Goal: Task Accomplishment & Management: Manage account settings

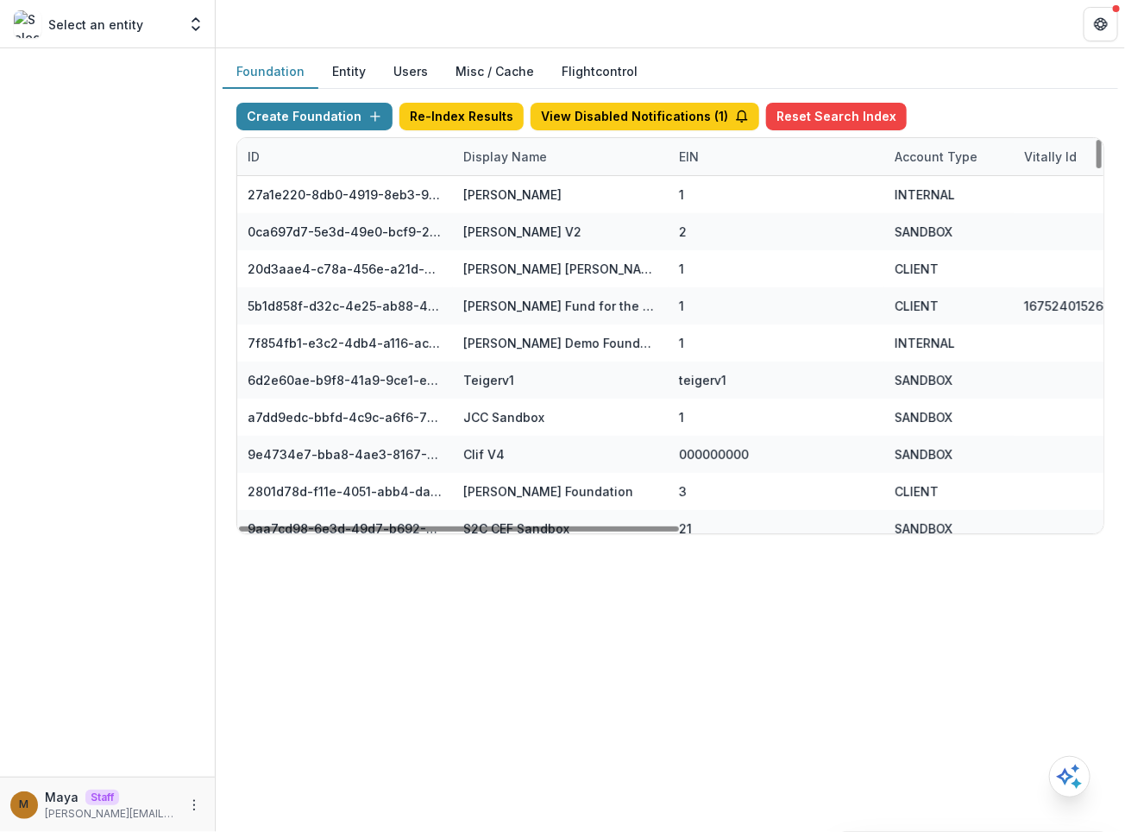
click at [502, 160] on div "Display Name" at bounding box center [505, 157] width 104 height 18
click at [511, 195] on input at bounding box center [559, 194] width 207 height 28
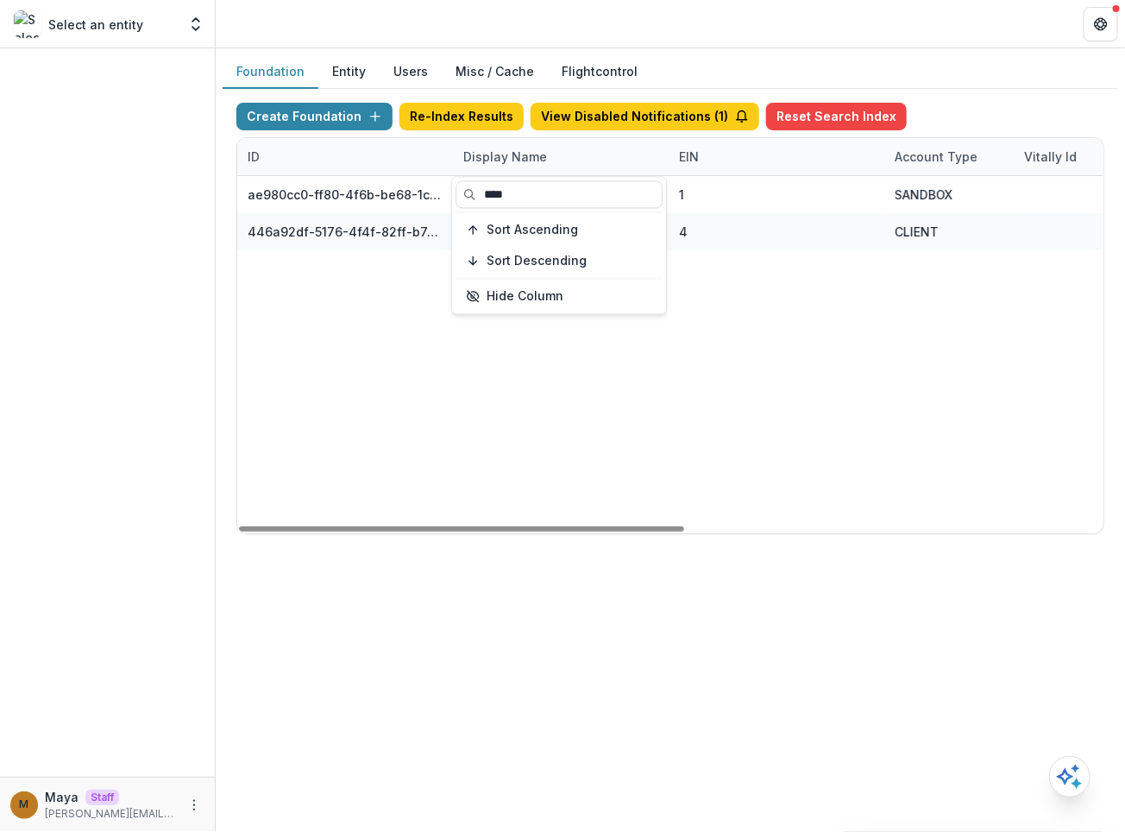
type input "****"
click at [802, 302] on div "ae980cc0-ff80-4f6b-be68-1c414f5ce830 [PERSON_NAME] V1 1 SANDBOX 1 [DATE] 12:06 …" at bounding box center [1078, 354] width 1683 height 357
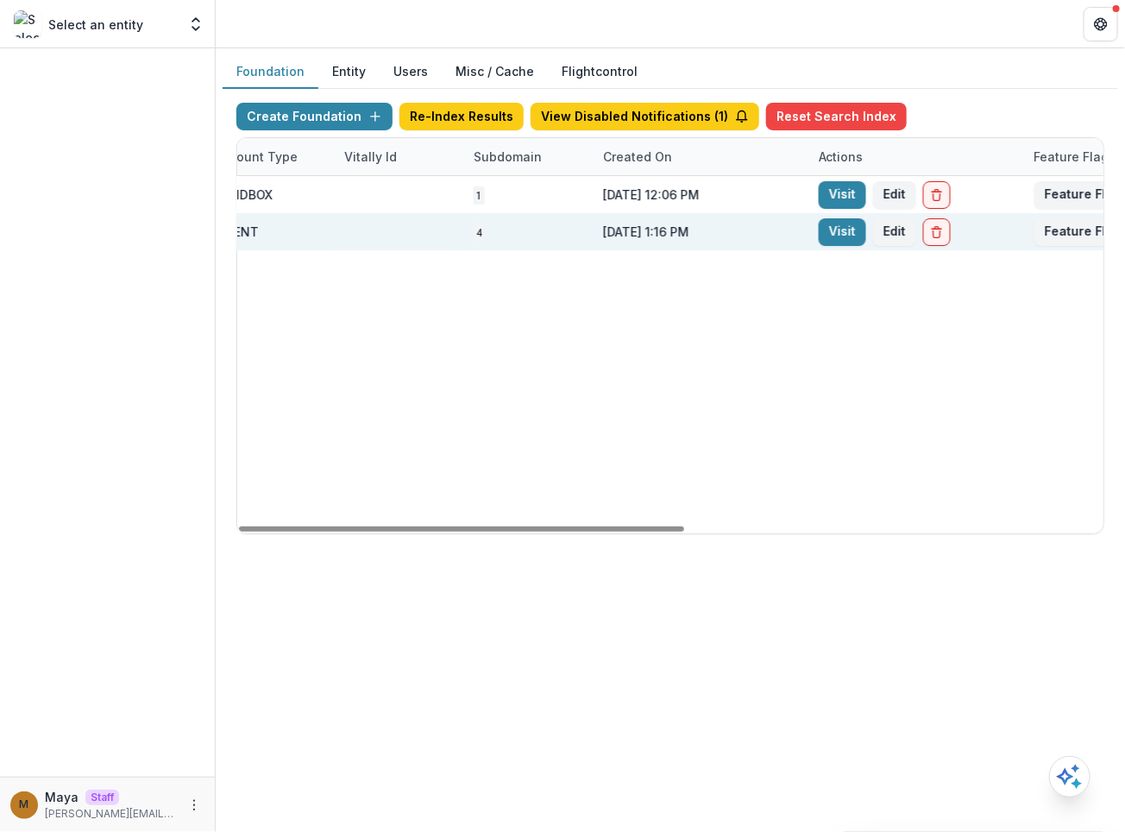
scroll to position [0, 815]
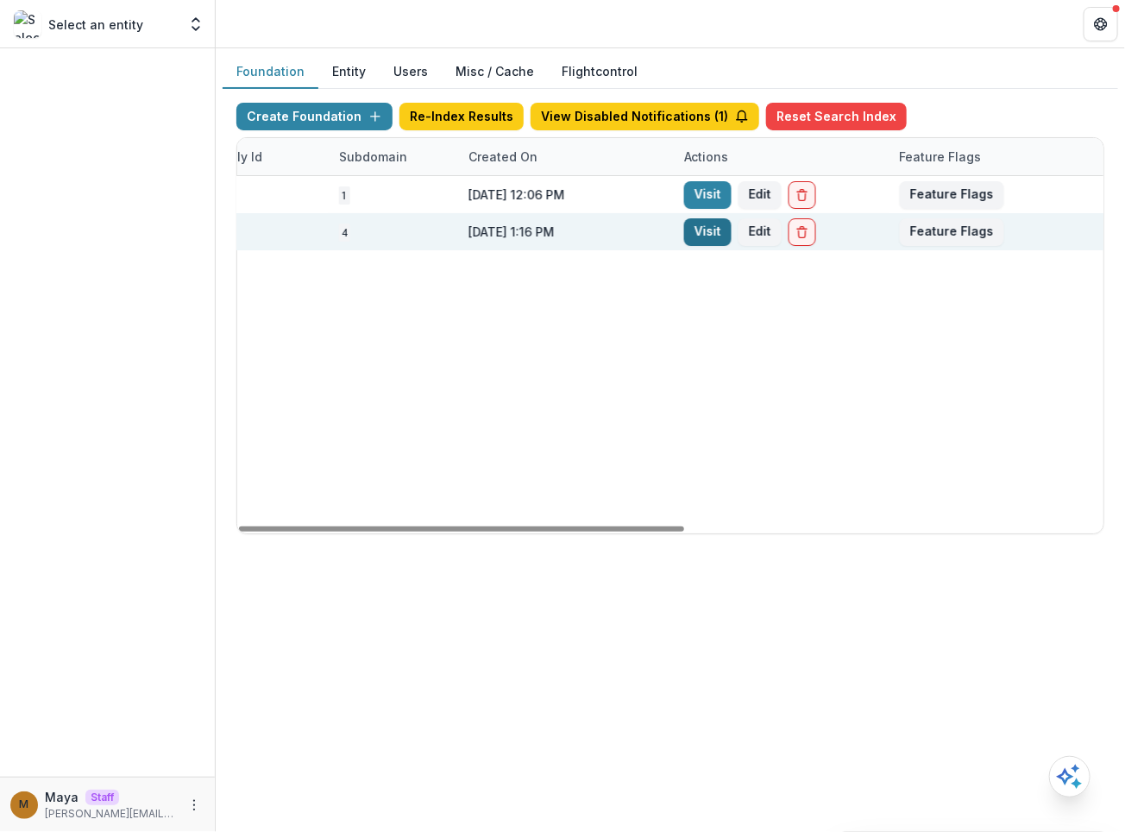
click at [703, 235] on link "Visit" at bounding box center [707, 232] width 47 height 28
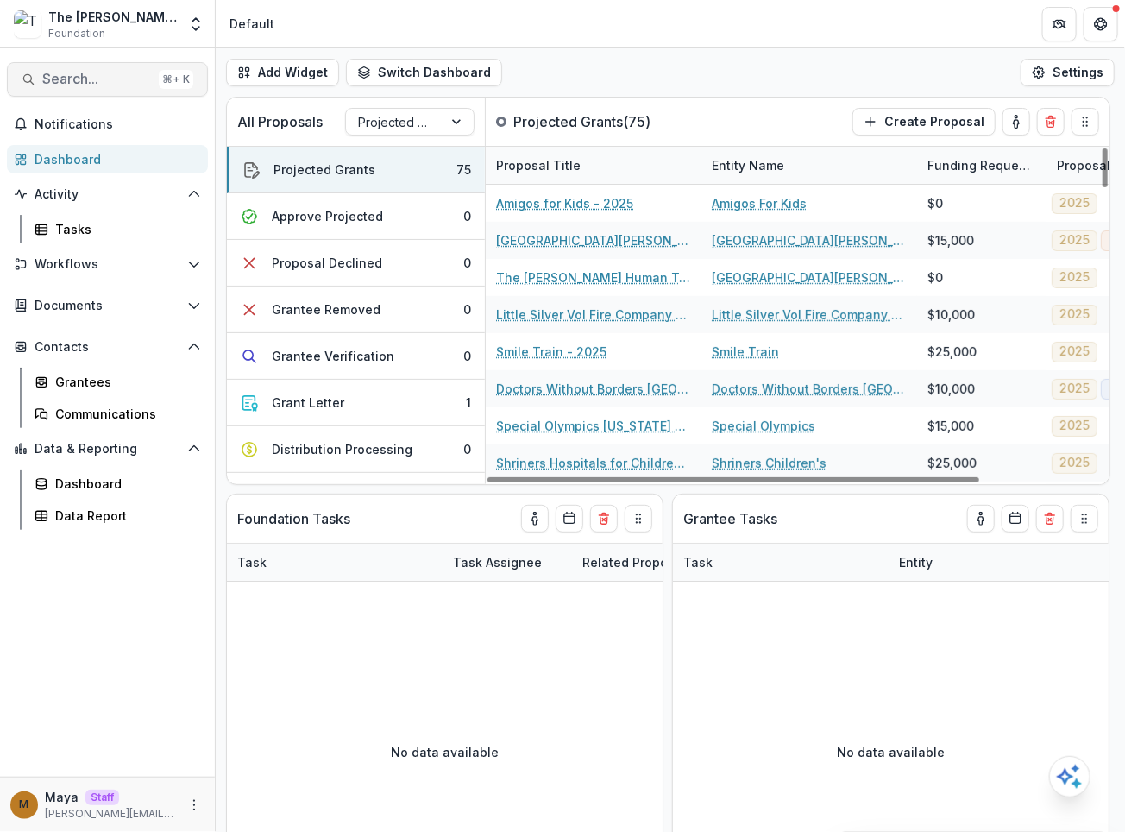
click at [86, 62] on button "Search... ⌘ + K" at bounding box center [107, 79] width 201 height 35
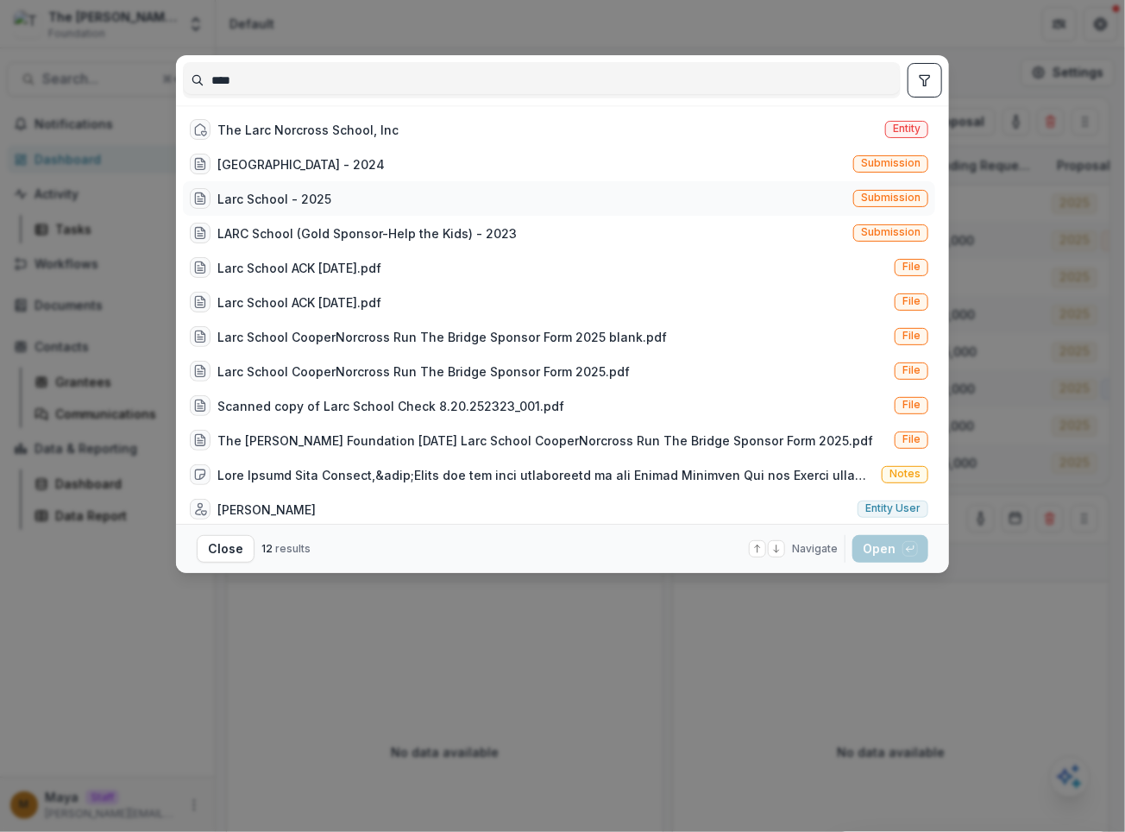
type input "****"
click at [327, 192] on div "[GEOGRAPHIC_DATA] - 2025 Submission" at bounding box center [559, 198] width 752 height 35
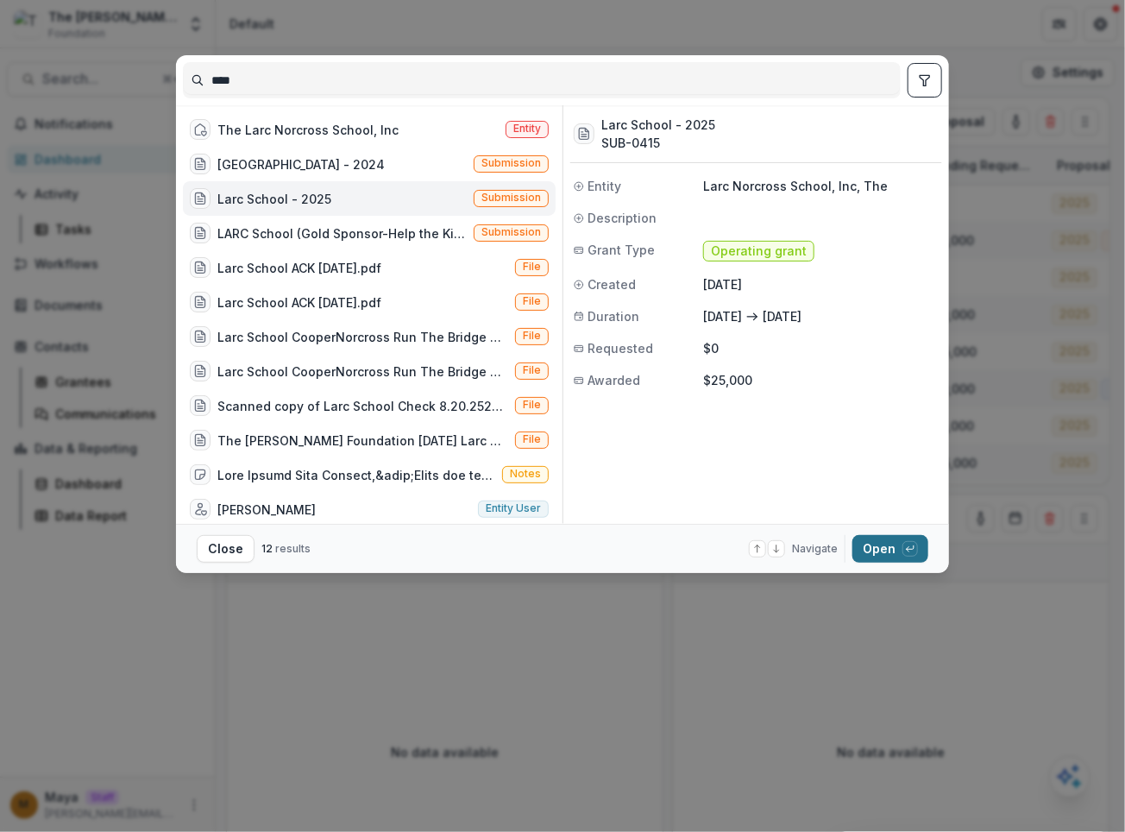
click at [891, 546] on button "Open with enter key" at bounding box center [890, 549] width 76 height 28
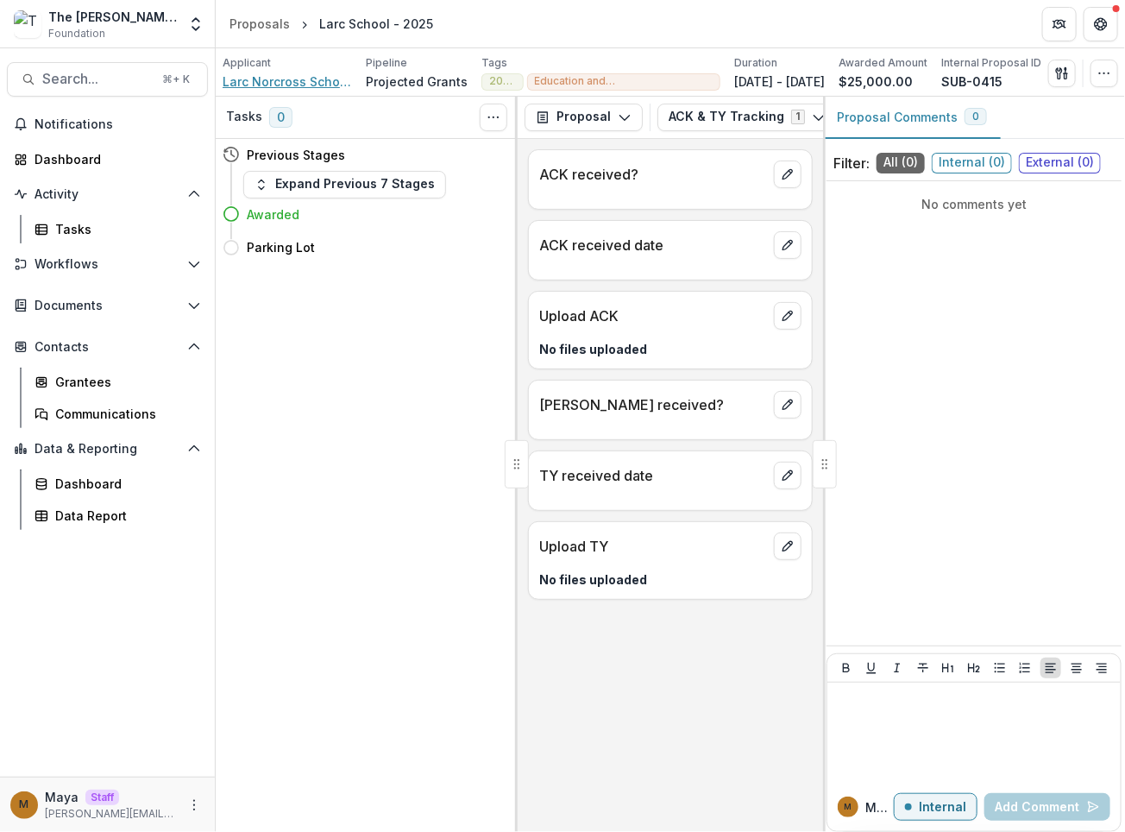
click at [261, 78] on span "Larc Norcross School, Inc, The" at bounding box center [287, 81] width 129 height 18
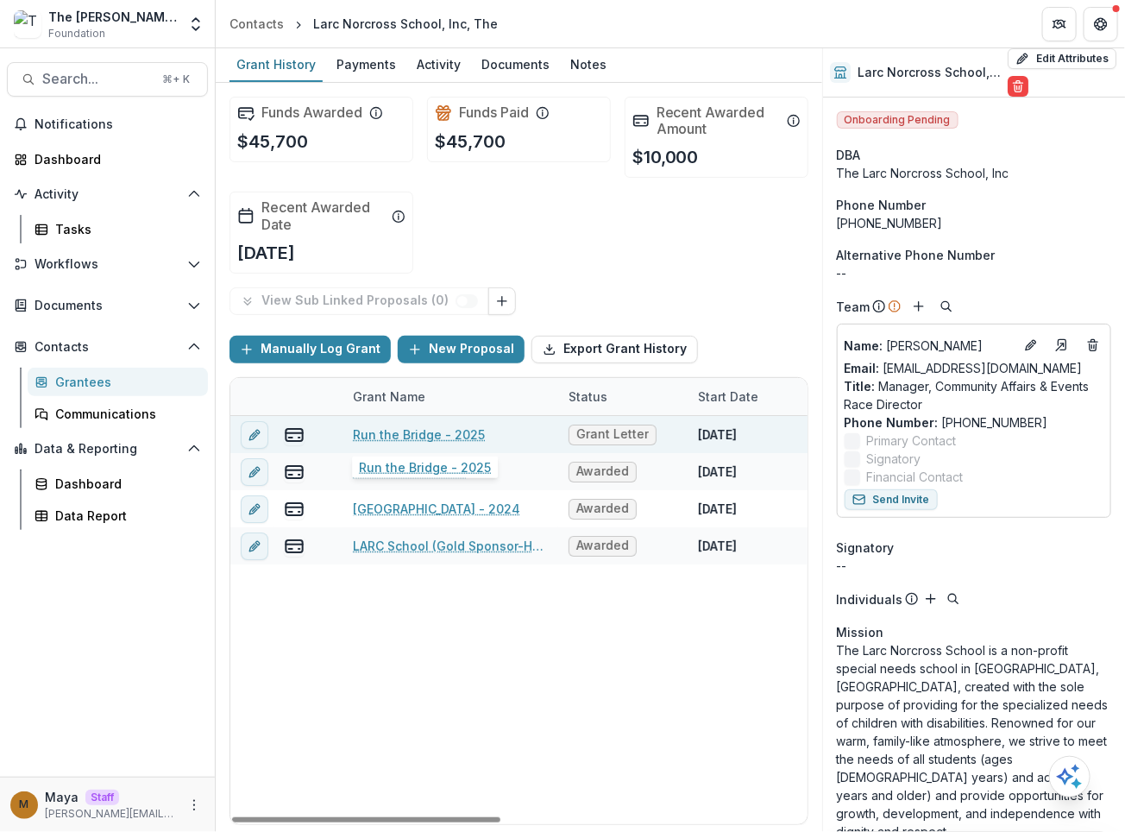
click at [414, 428] on link "Run the Bridge - 2025" at bounding box center [419, 434] width 132 height 18
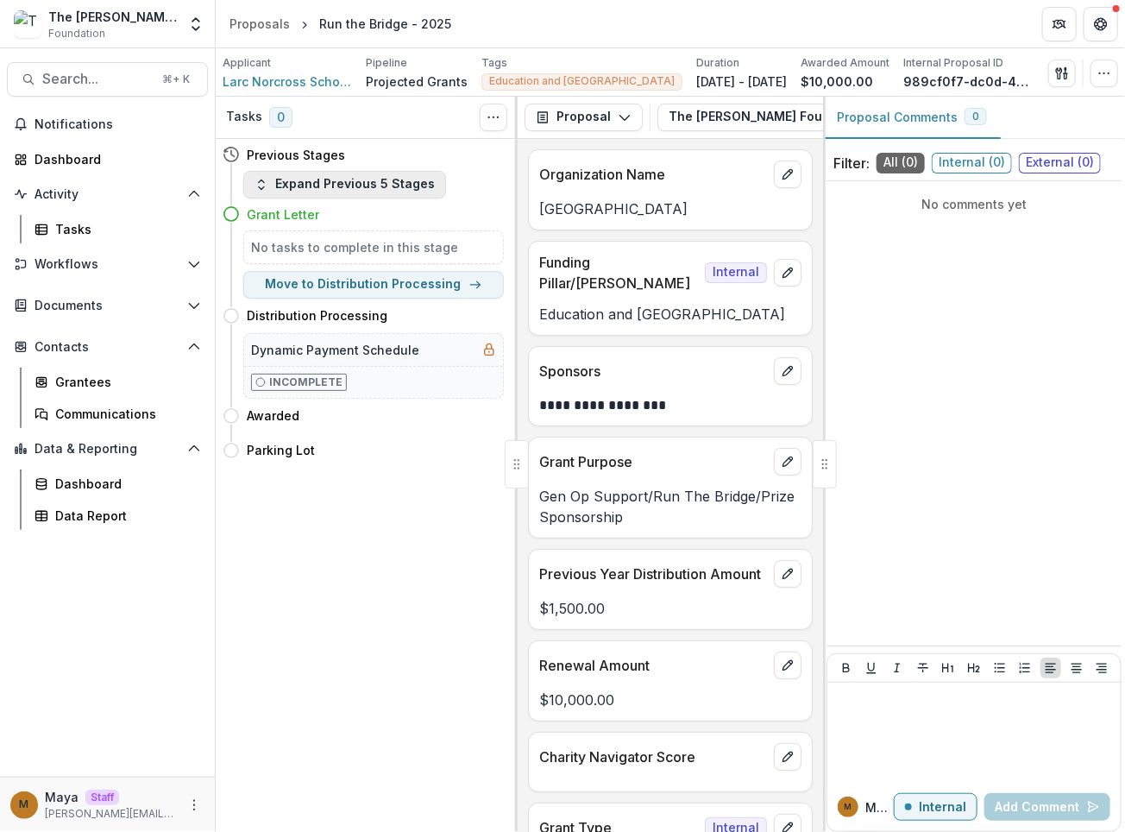
click at [360, 192] on button "Expand Previous 5 Stages" at bounding box center [344, 185] width 203 height 28
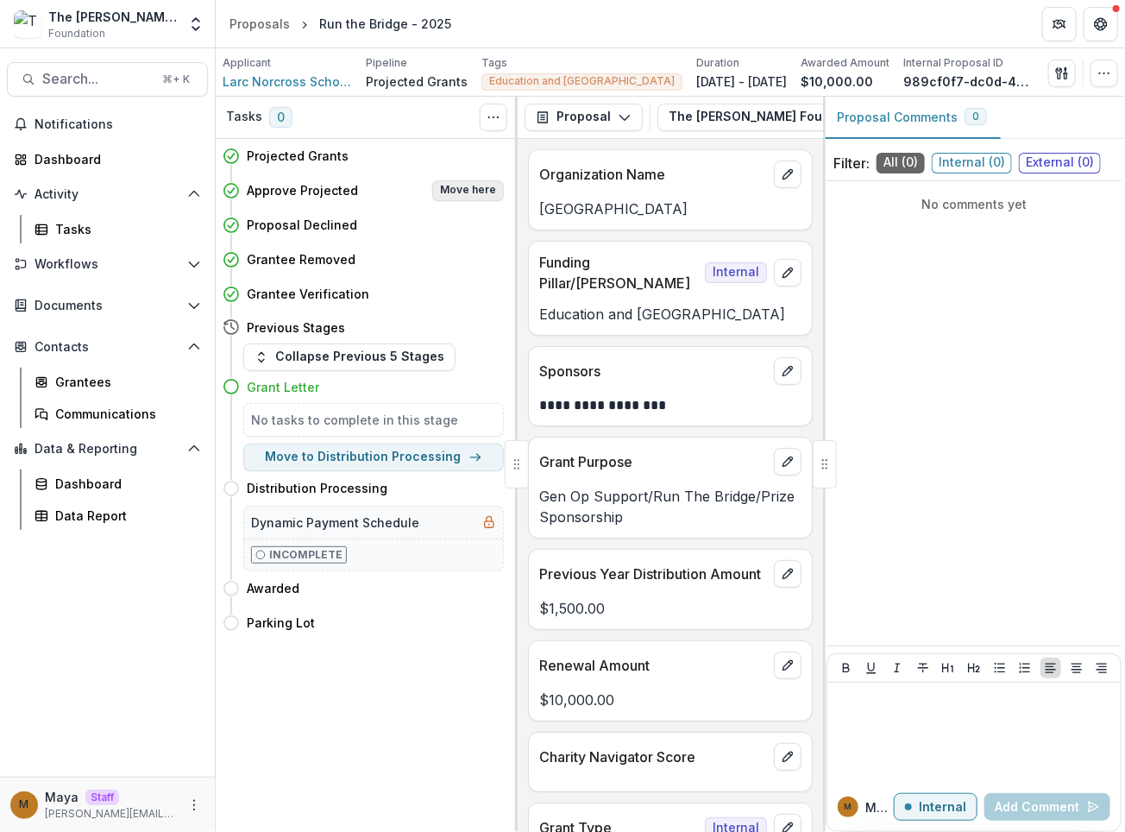
click at [475, 188] on button "Move here" at bounding box center [468, 190] width 72 height 21
select select "**********"
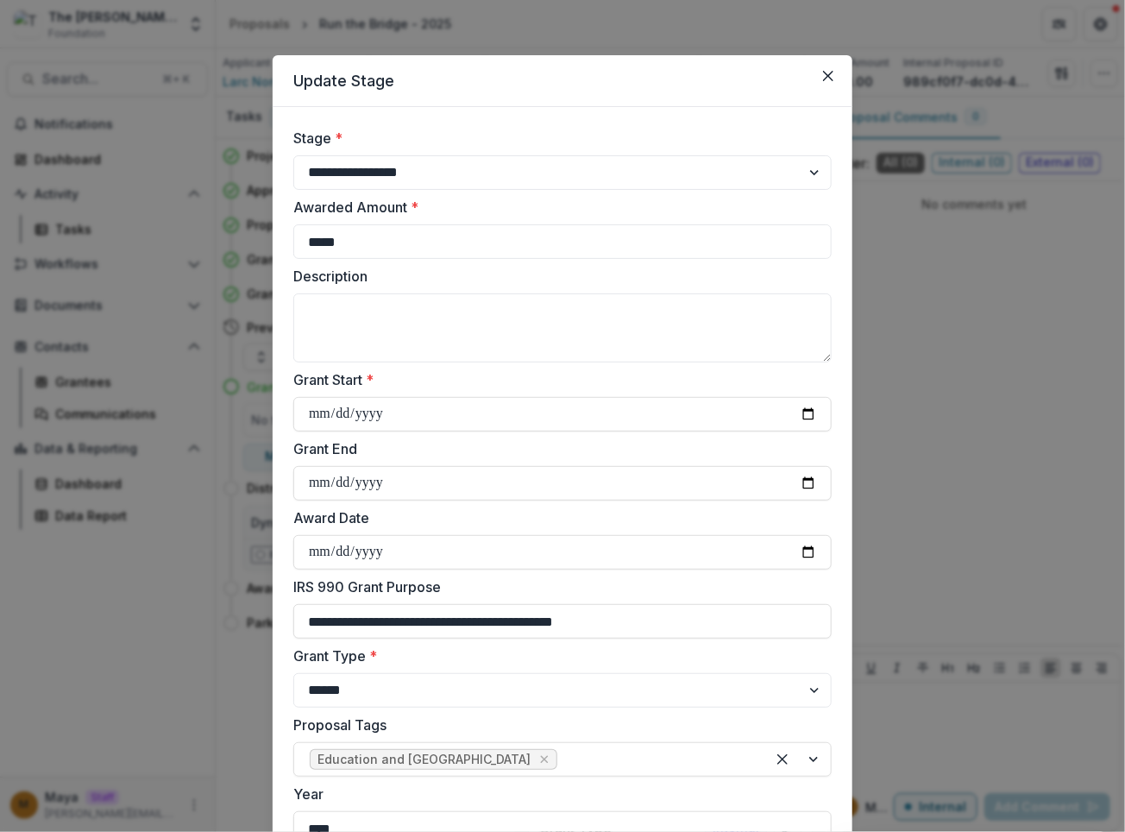
scroll to position [200, 0]
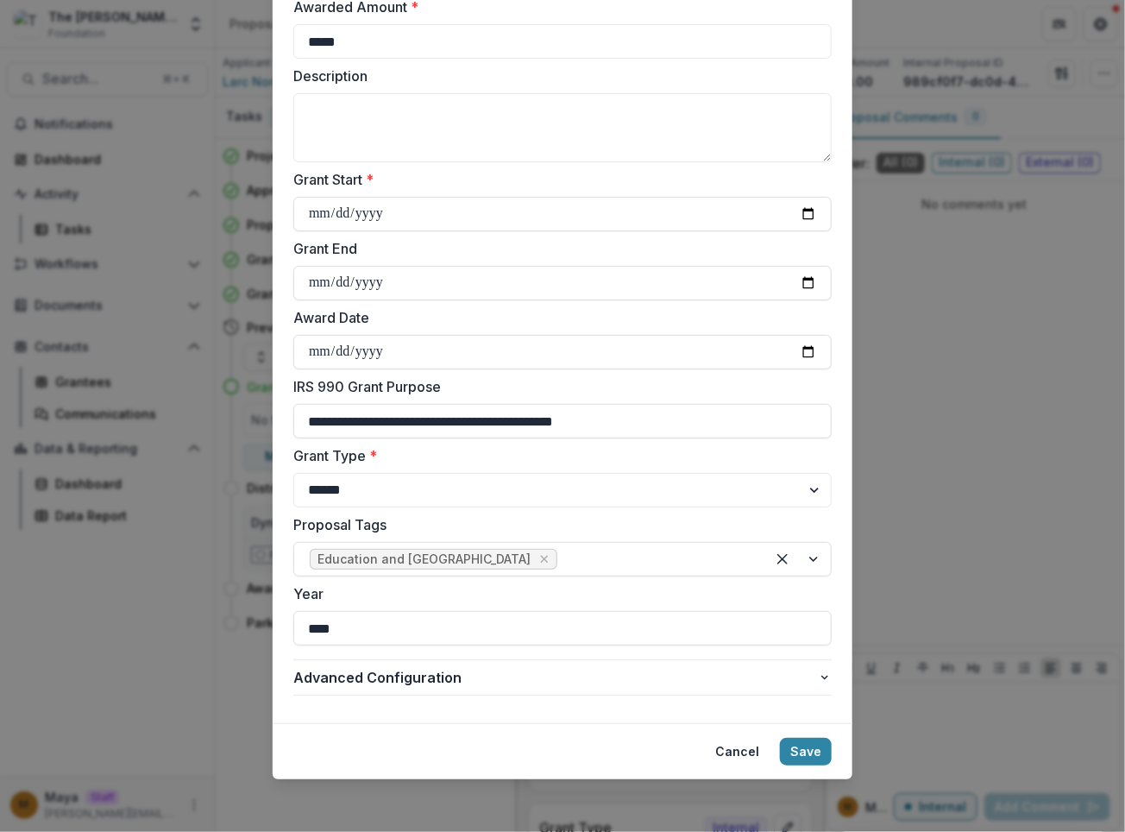
click at [634, 576] on div "**********" at bounding box center [562, 315] width 538 height 775
click at [626, 563] on div at bounding box center [655, 559] width 189 height 24
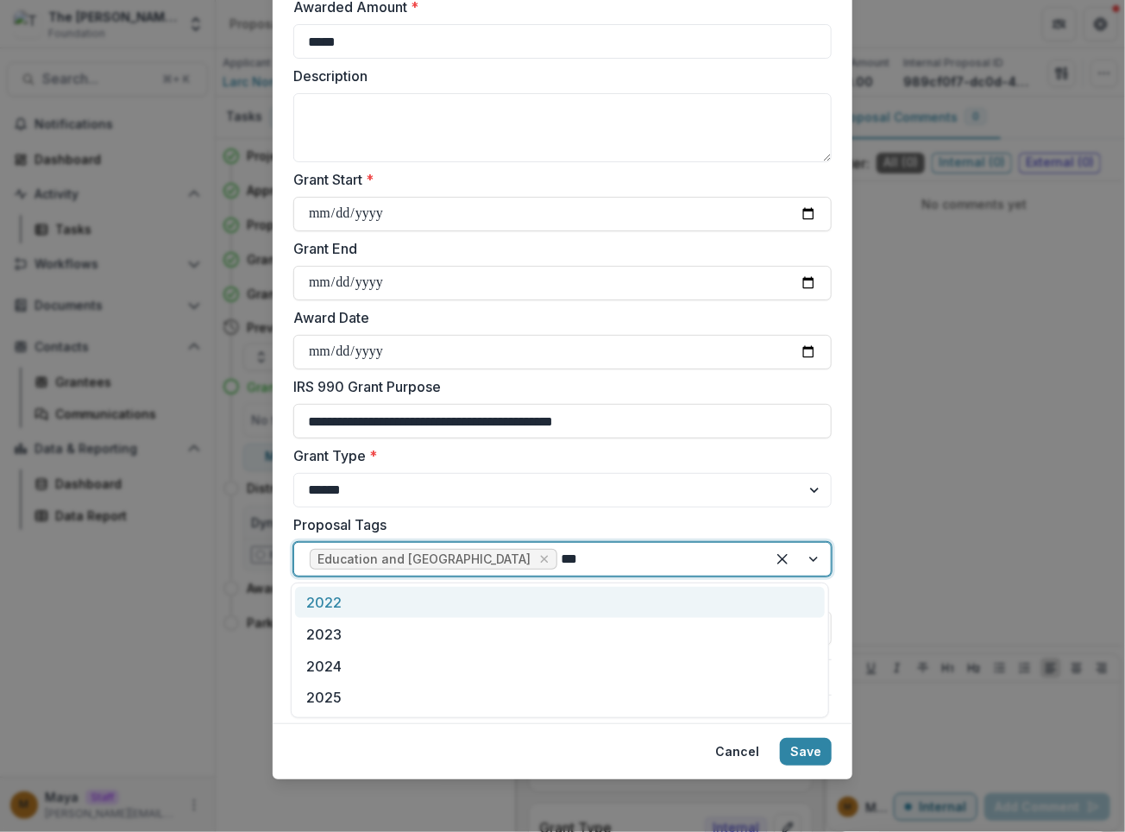
type input "****"
click at [449, 594] on div "2025" at bounding box center [560, 603] width 530 height 32
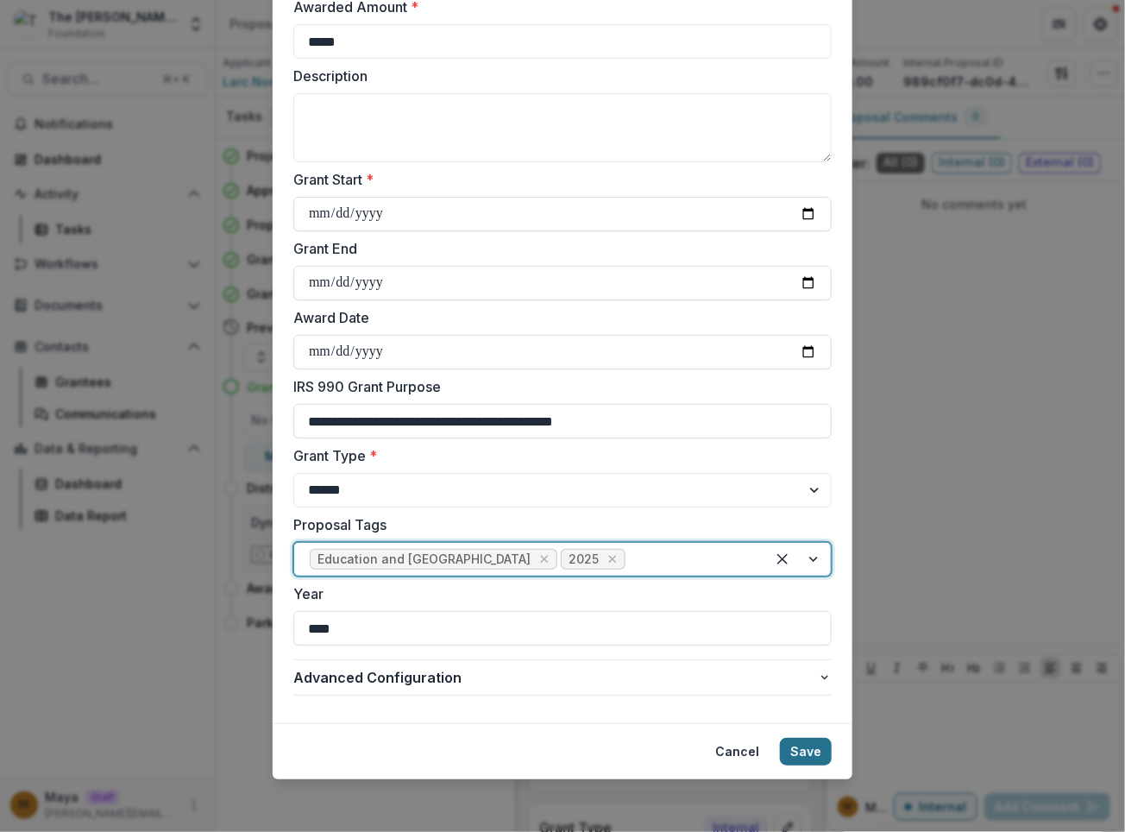
click at [823, 755] on button "Save" at bounding box center [806, 752] width 52 height 28
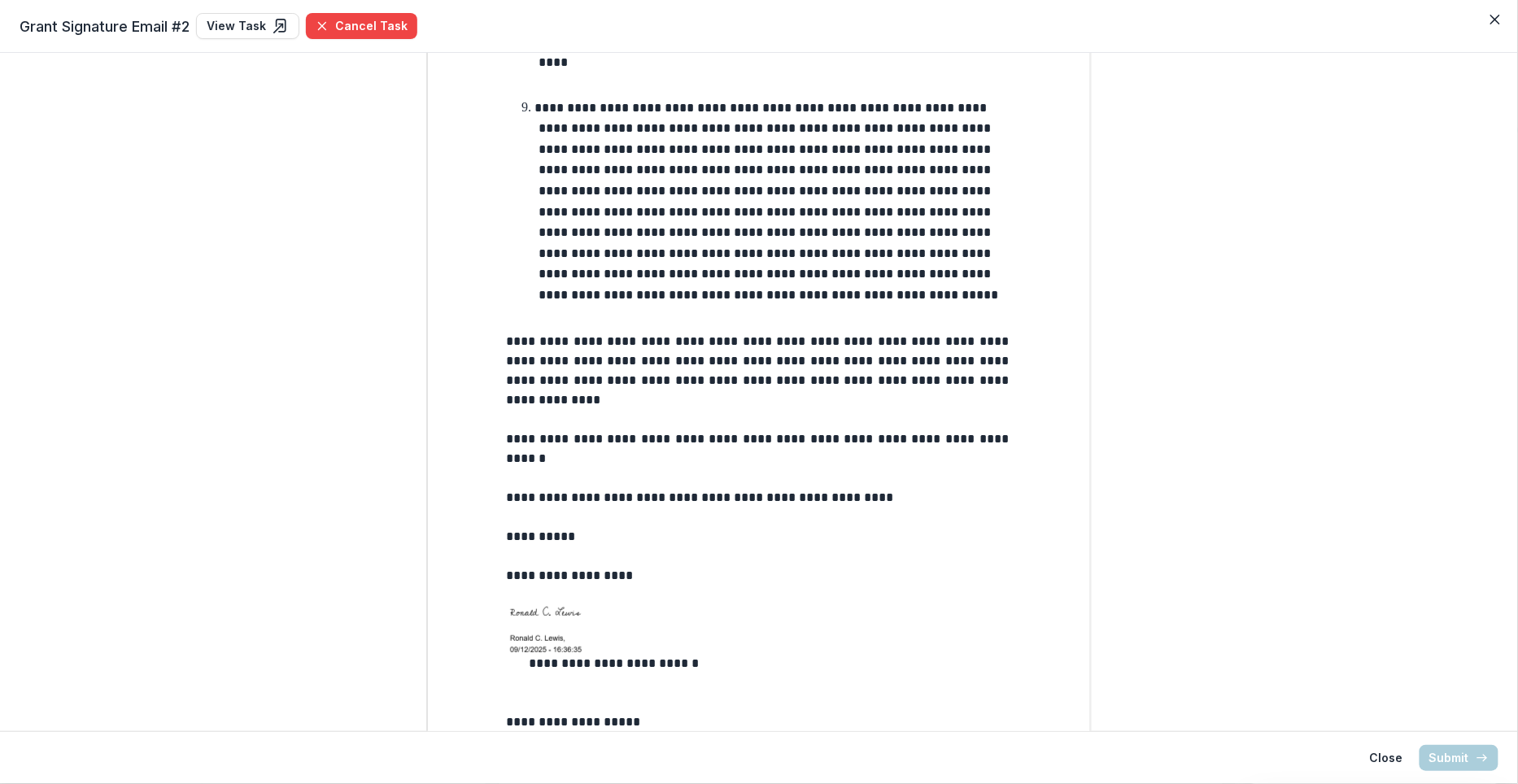
scroll to position [1953, 0]
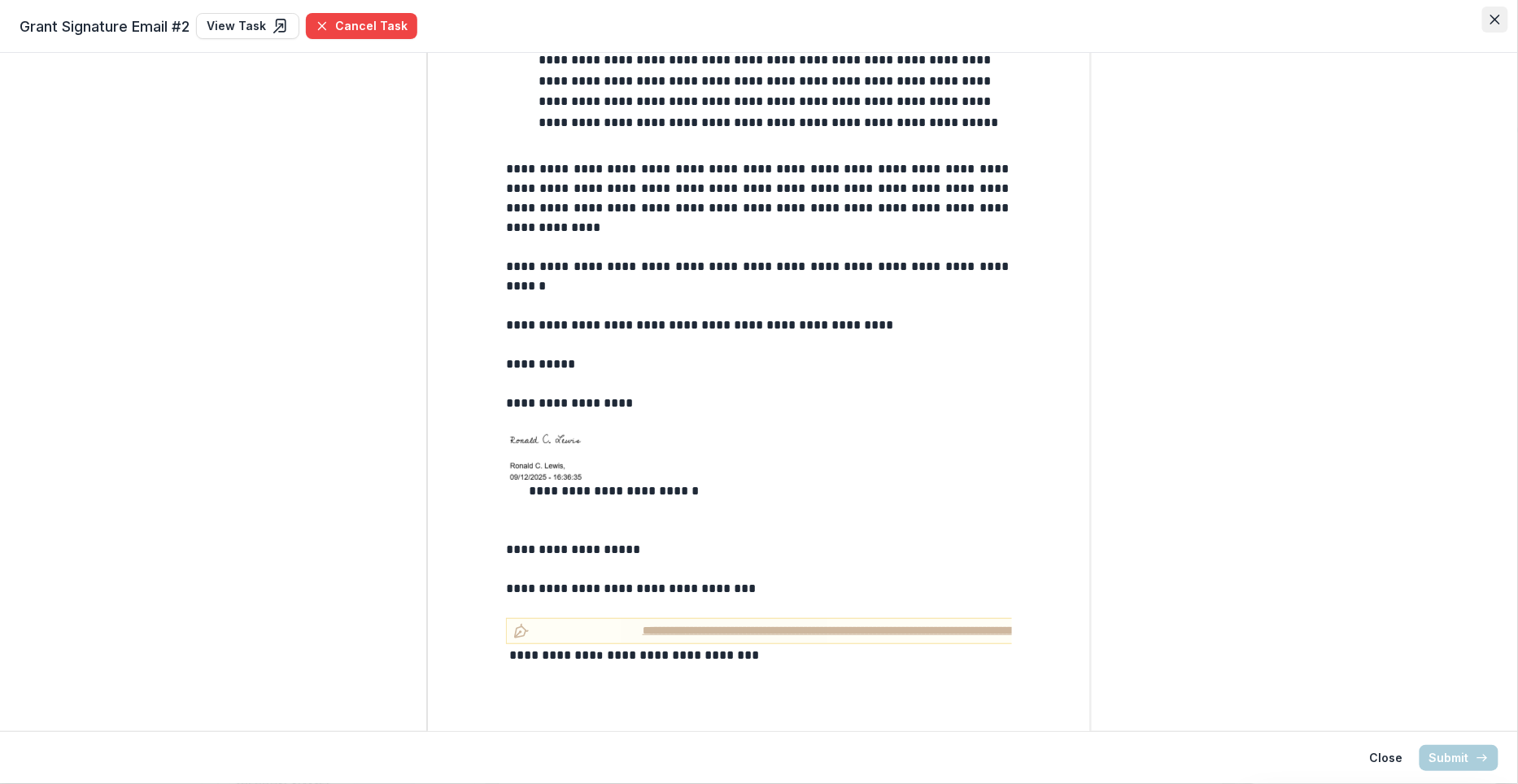
click at [1296, 15] on icon "Close" at bounding box center [1495, 20] width 9 height 9
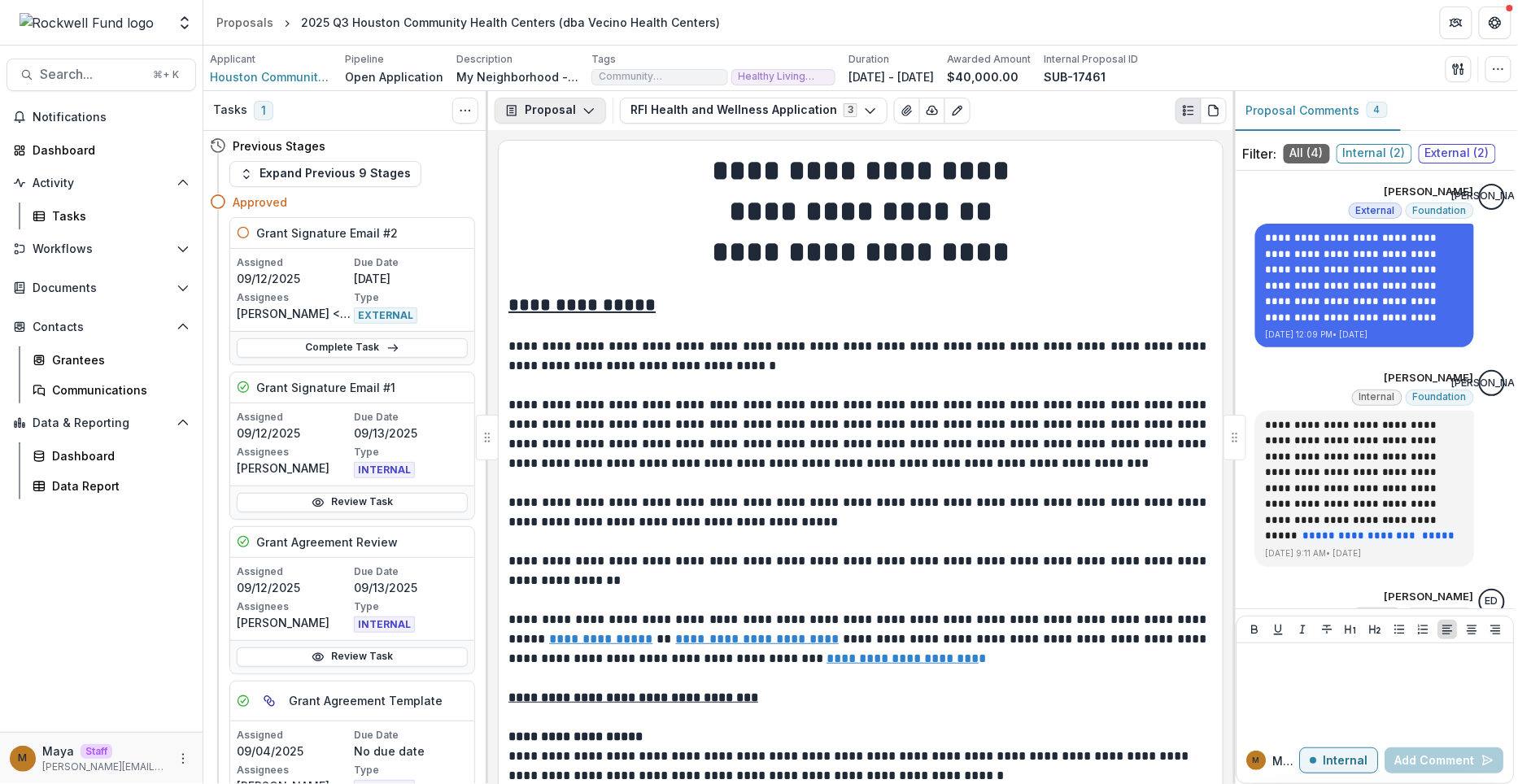
click at [568, 102] on button "Proposal" at bounding box center [551, 111] width 111 height 26
click at [585, 227] on div "Grant Agreements" at bounding box center [602, 227] width 149 height 17
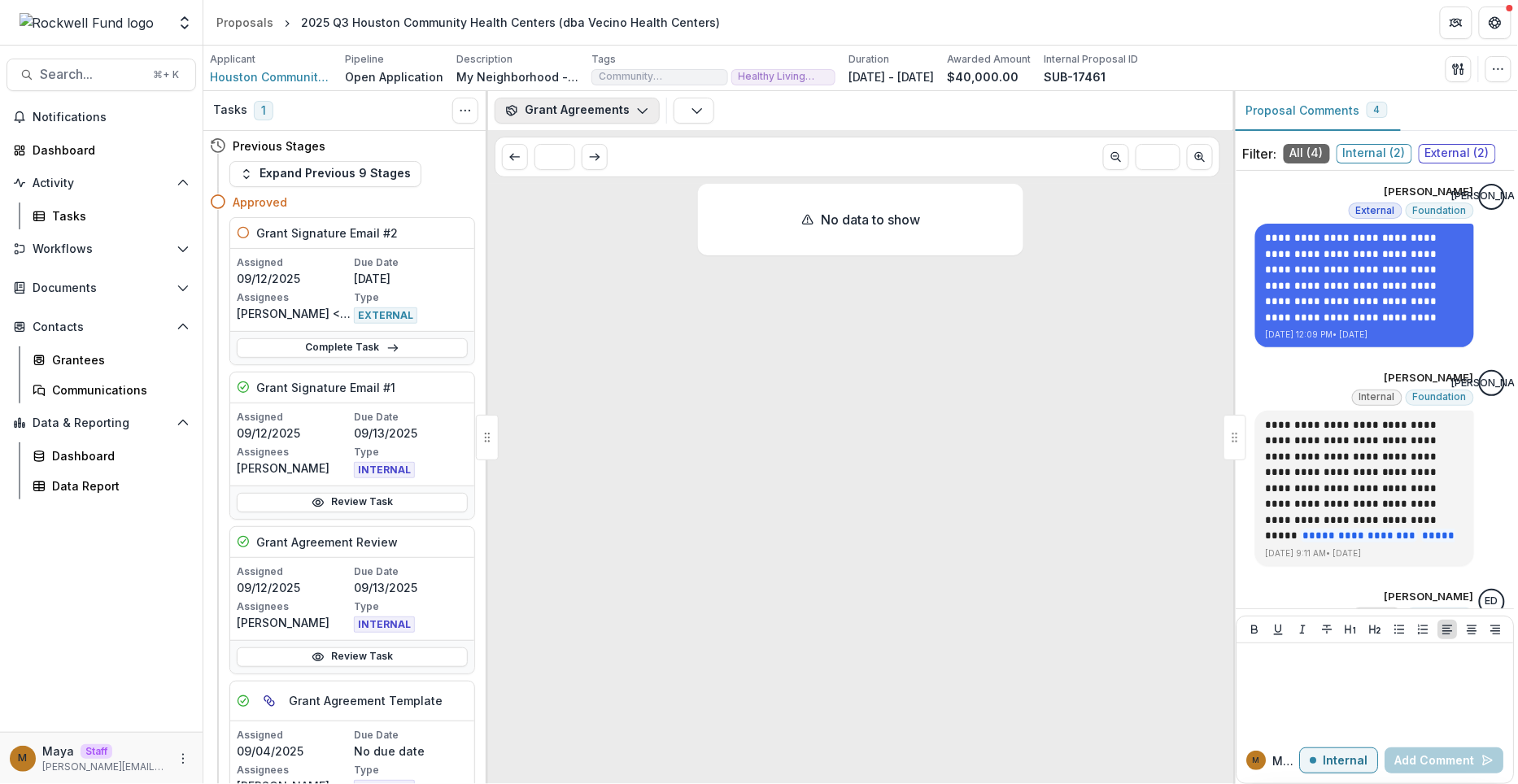
click at [603, 115] on button "Grant Agreements" at bounding box center [577, 111] width 165 height 26
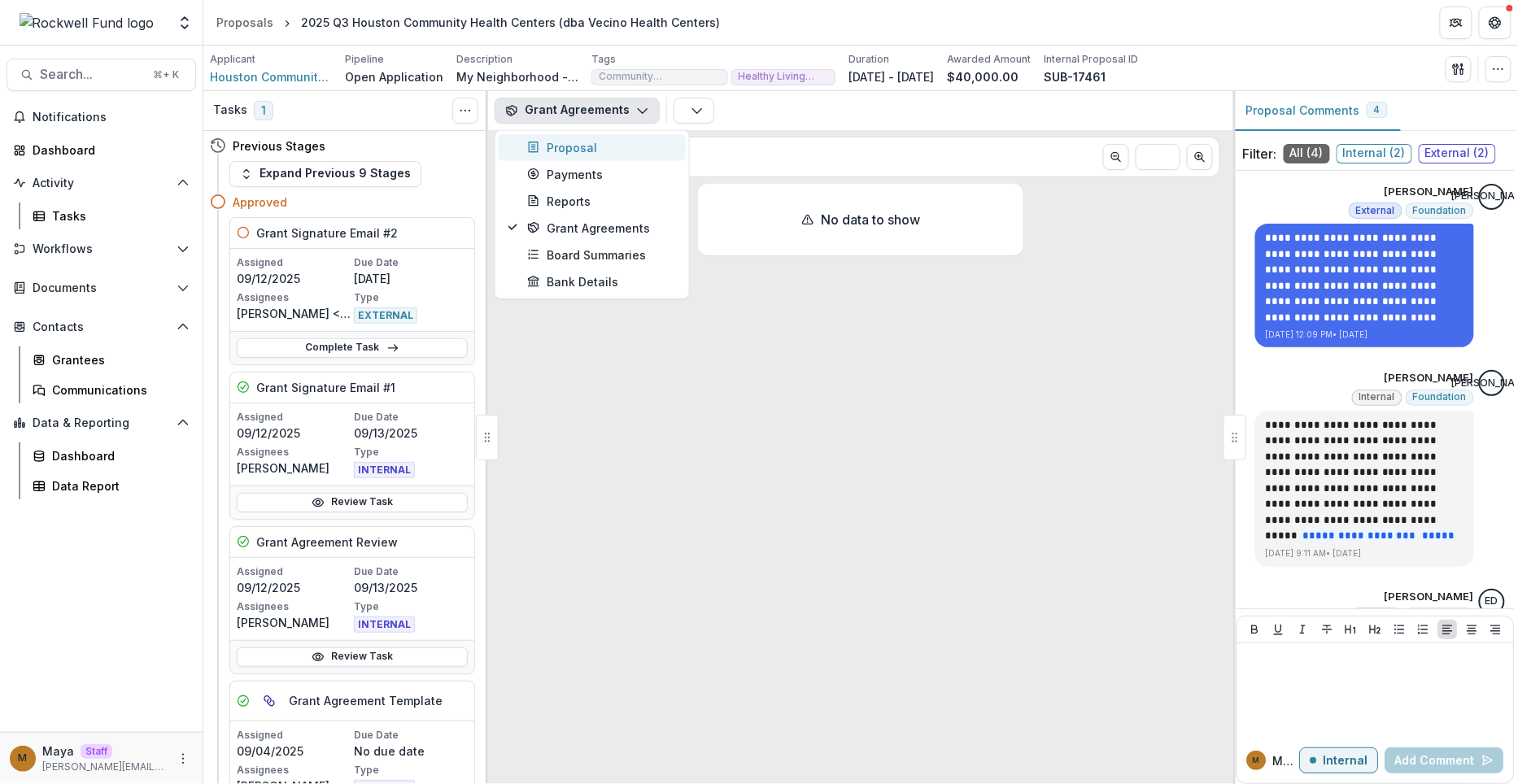
click at [617, 139] on div "Proposal" at bounding box center [602, 147] width 149 height 17
